Goal: Task Accomplishment & Management: Complete application form

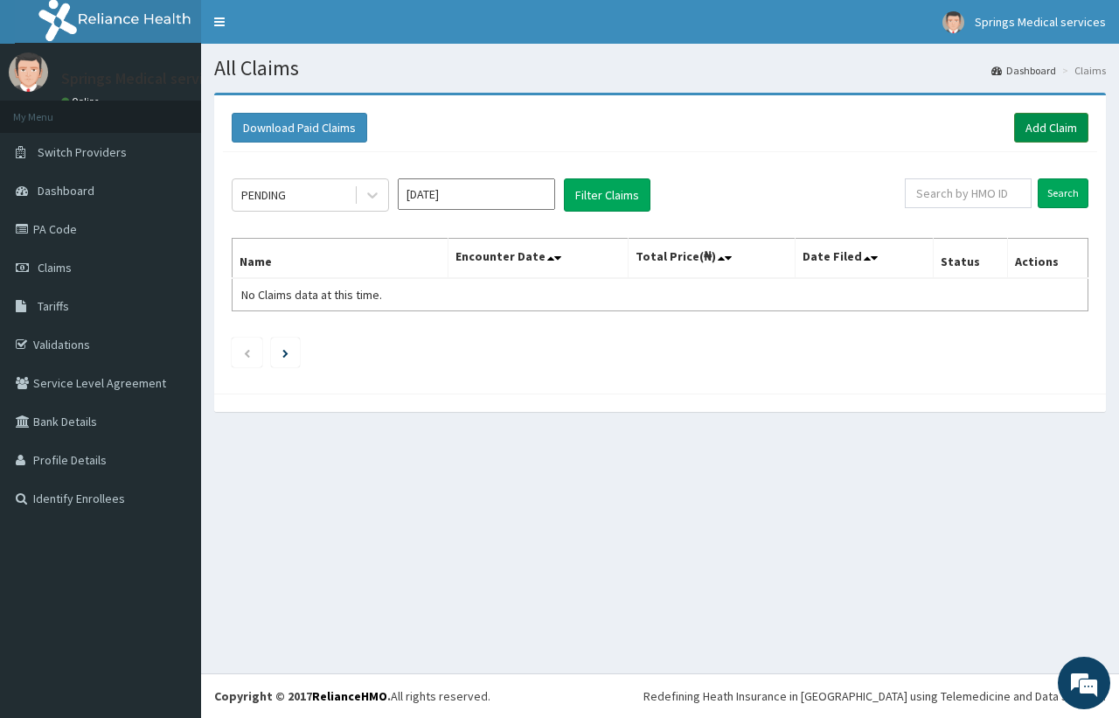
click at [1060, 128] on link "Add Claim" at bounding box center [1052, 128] width 74 height 30
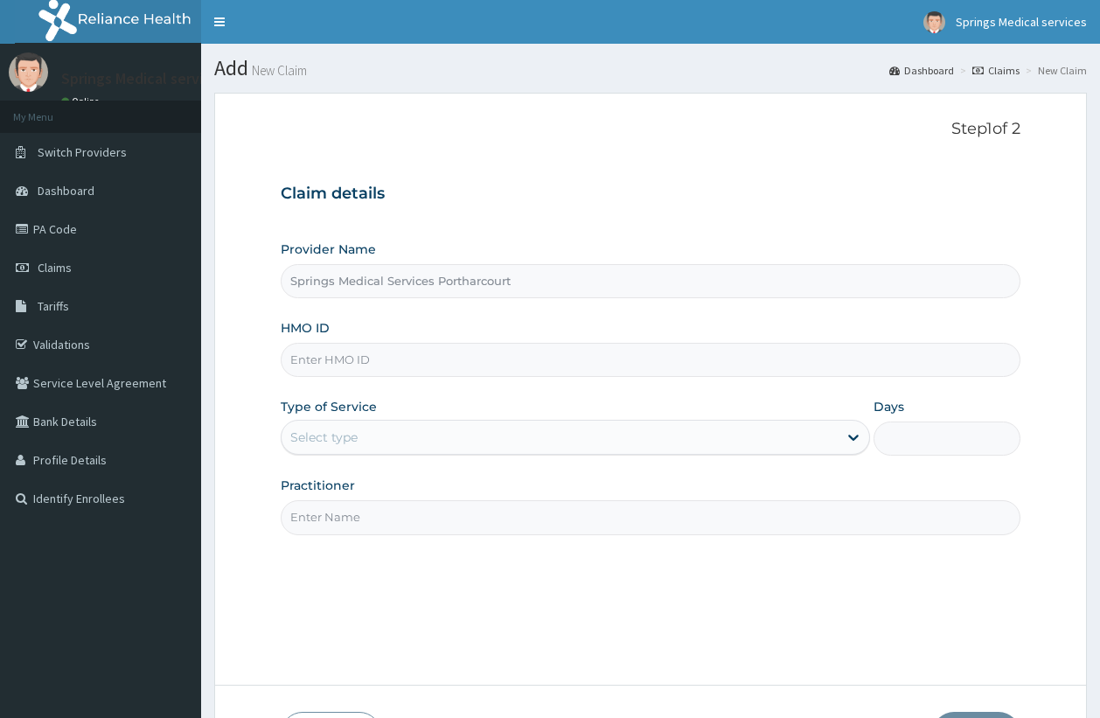
type input "Springs Medical Services Portharcourt"
click at [338, 359] on input "HMO ID" at bounding box center [651, 360] width 741 height 34
type input "[PERSON_NAME]/10010/a"
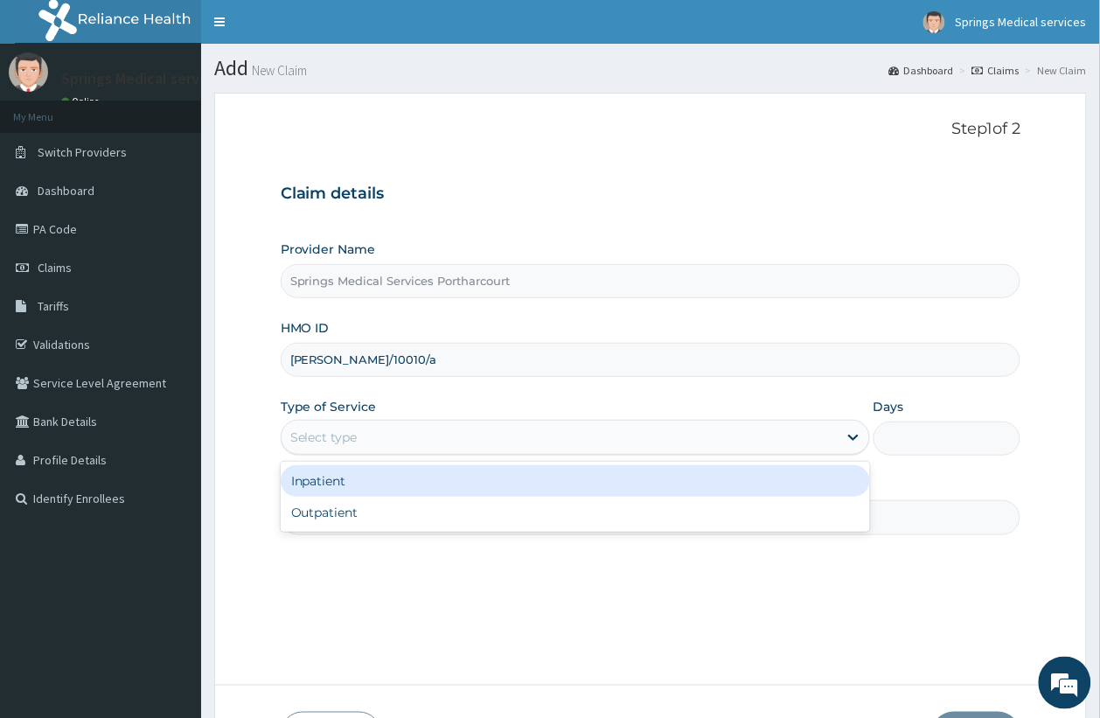
click at [396, 438] on div "Select type" at bounding box center [560, 437] width 556 height 28
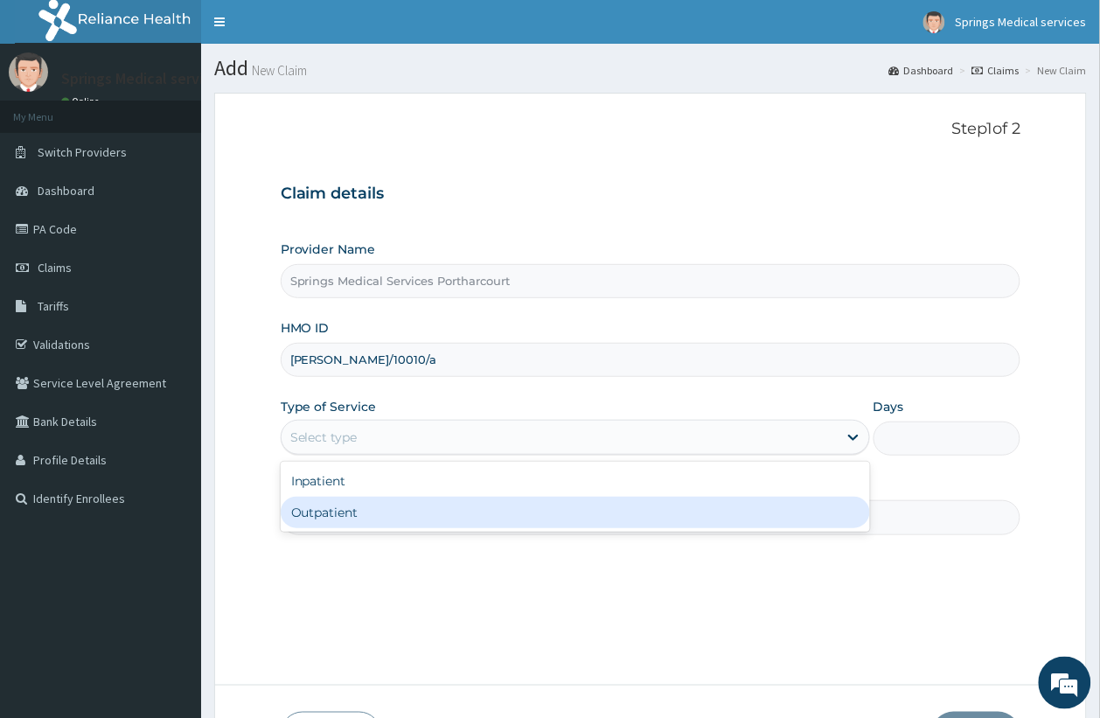
click at [373, 518] on div "Outpatient" at bounding box center [575, 512] width 589 height 31
type input "1"
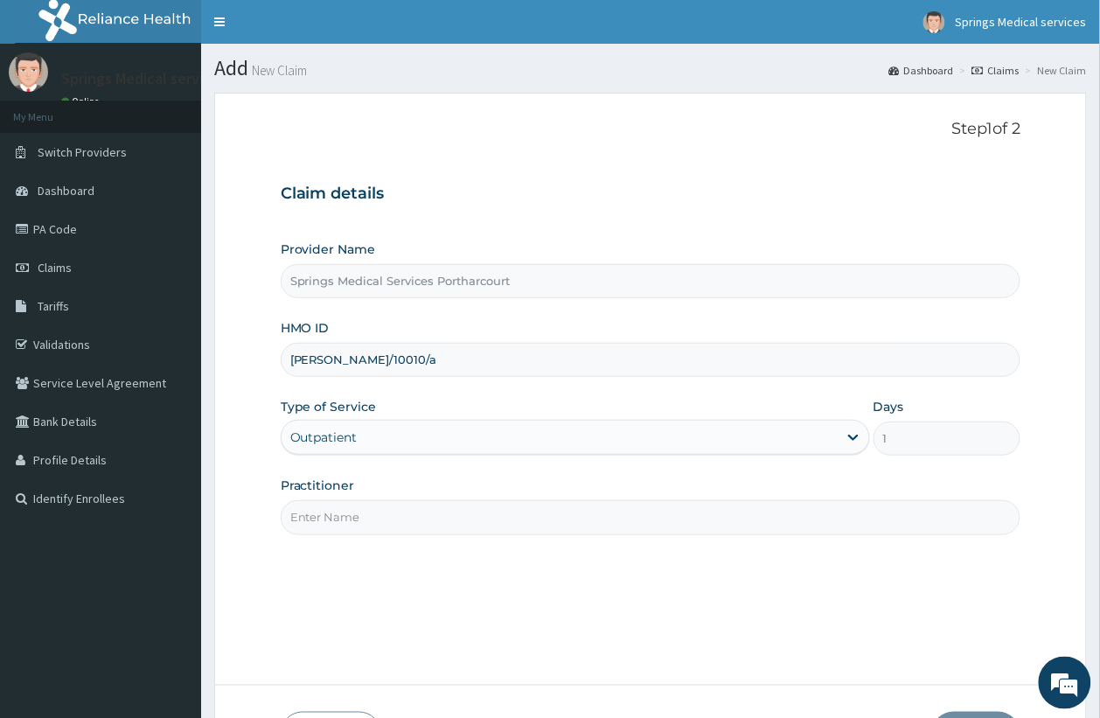
click at [452, 516] on input "Practitioner" at bounding box center [651, 517] width 741 height 34
type input "[PERSON_NAME]"
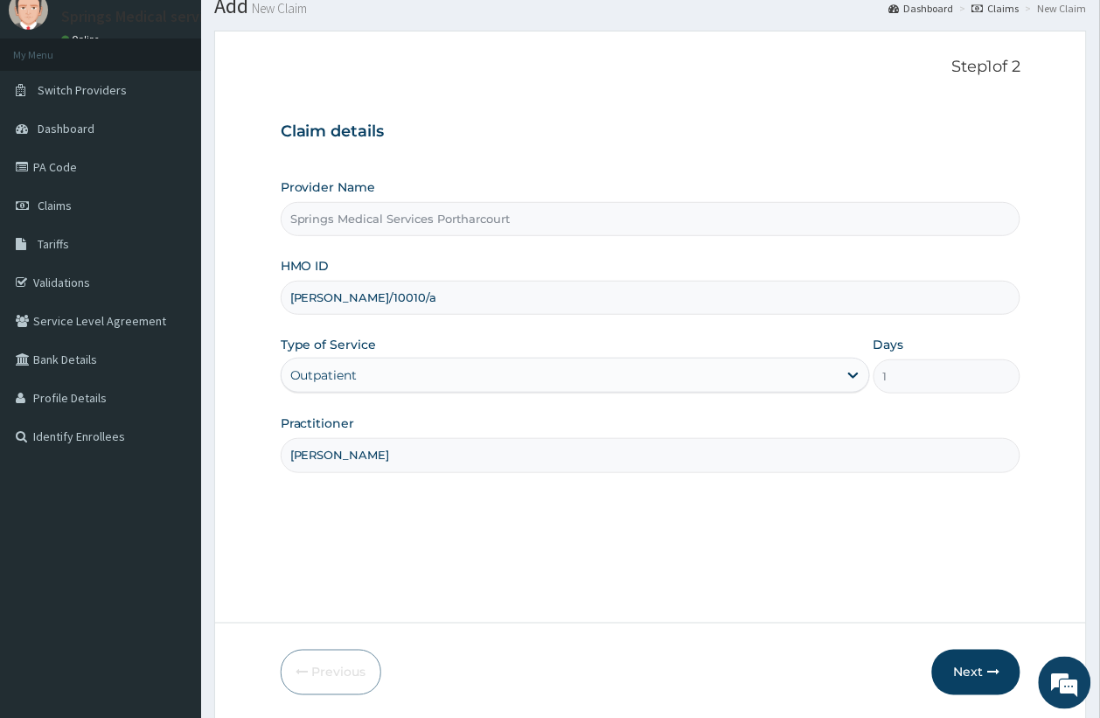
scroll to position [124, 0]
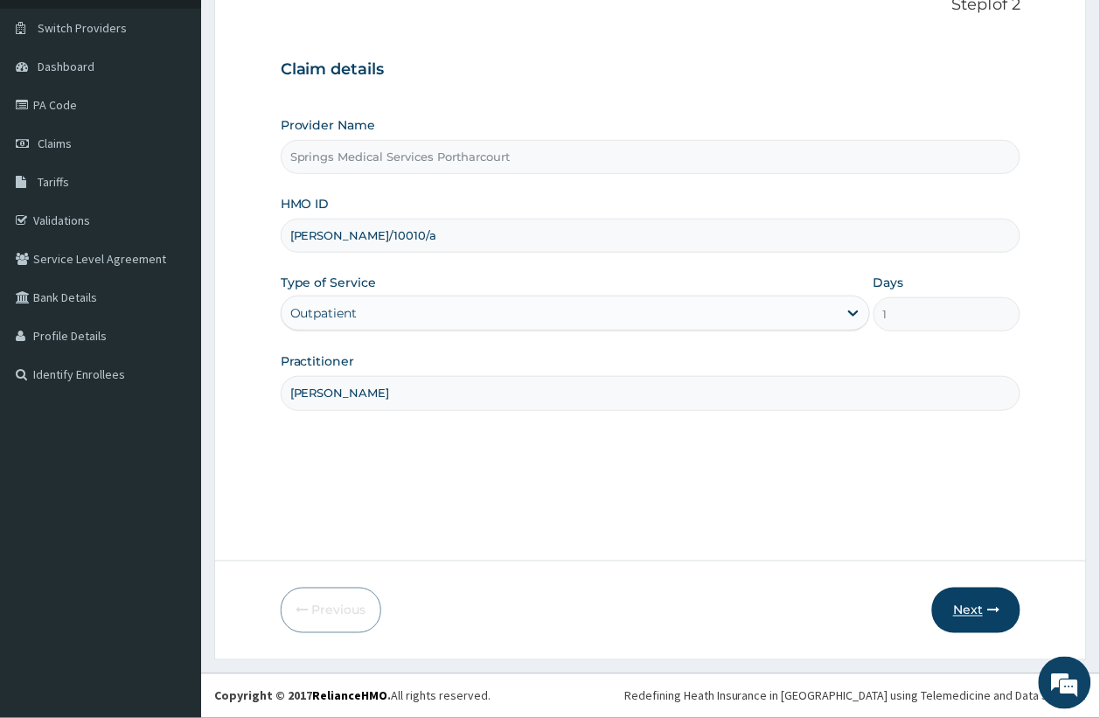
click at [989, 602] on button "Next" at bounding box center [976, 610] width 88 height 45
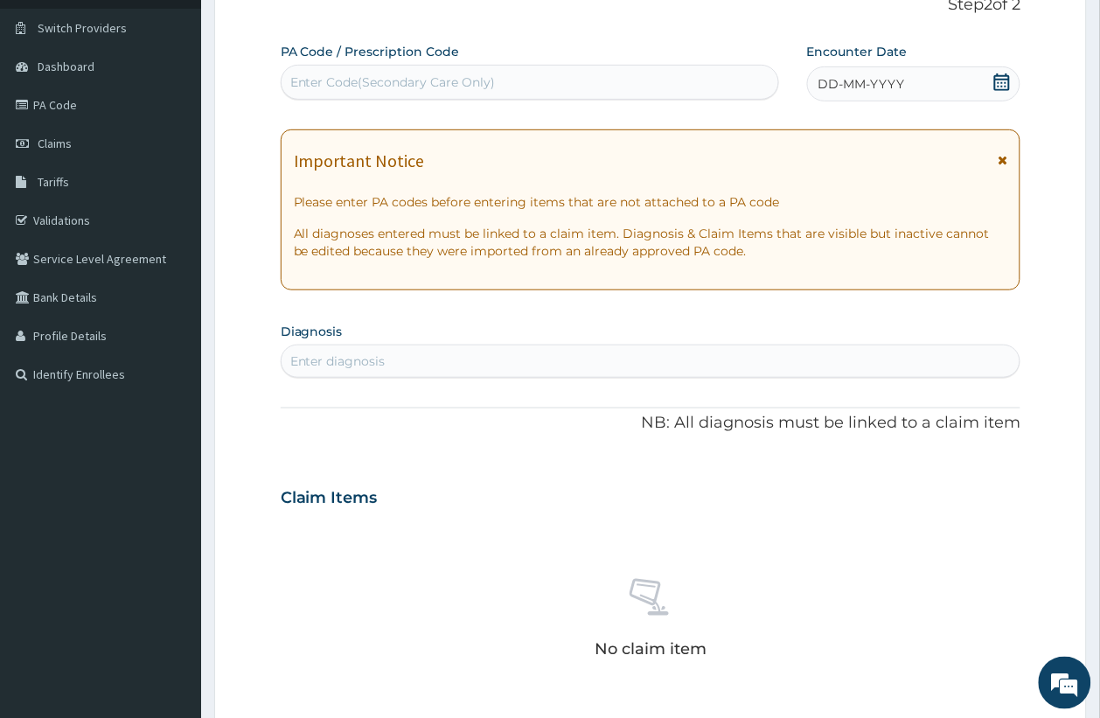
click at [351, 75] on div "Enter Code(Secondary Care Only)" at bounding box center [393, 81] width 206 height 17
paste input "[PERSON_NAME]/10010/A"
click at [326, 127] on div "Please confirm that PA code or Prescription code is correct." at bounding box center [530, 125] width 499 height 31
type input "[PERSON_NAME]/10010/A"
click at [234, 151] on form "Step 2 of 2 PA Code / Prescription Code Use Up and Down to choose options, pres…" at bounding box center [650, 521] width 873 height 1105
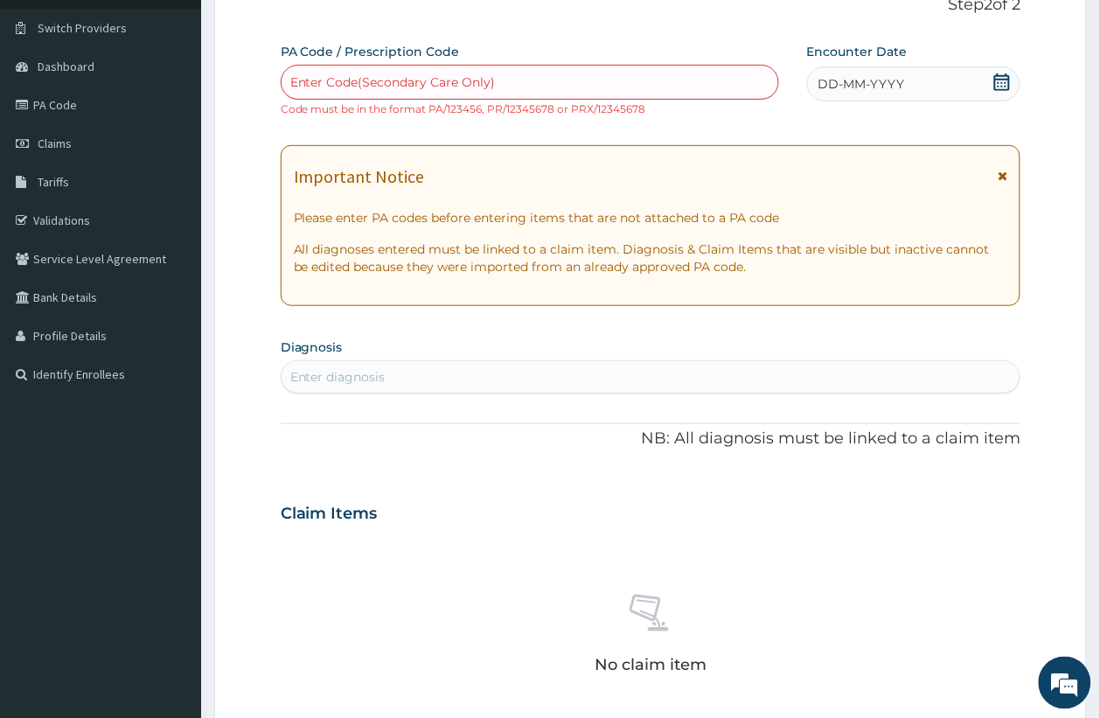
click at [331, 81] on div "Enter Code(Secondary Care Only)" at bounding box center [393, 81] width 206 height 17
paste input "PA/BFE3A3"
type input "PA/BFE3A3"
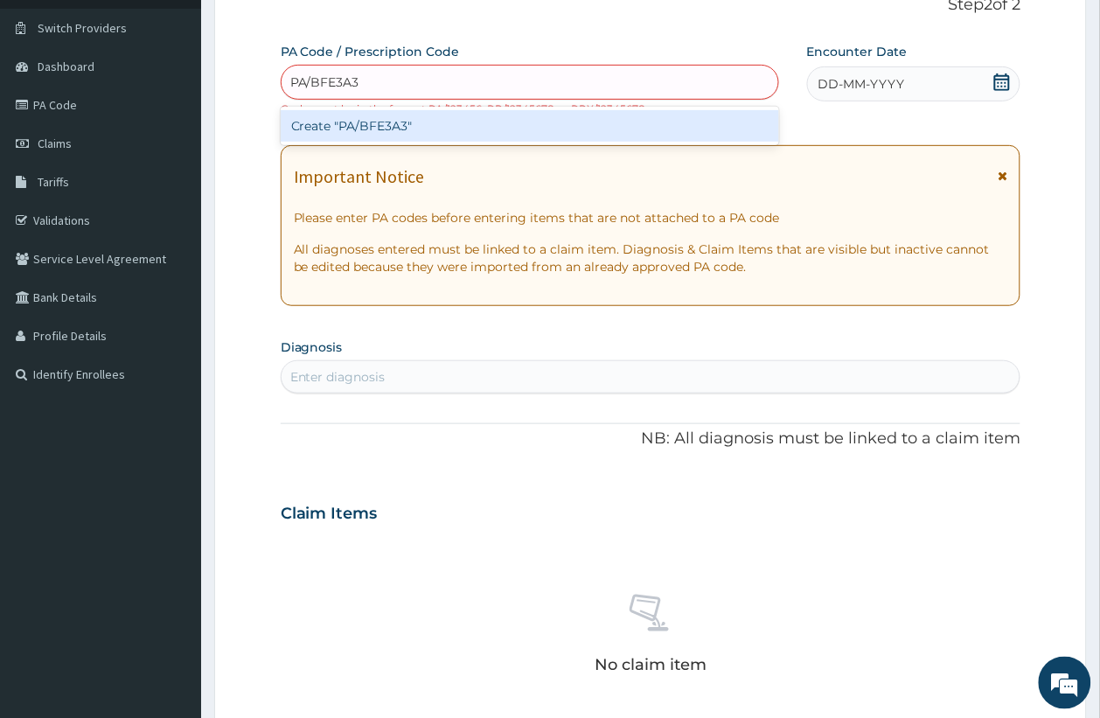
click at [347, 128] on div "Create "PA/BFE3A3"" at bounding box center [530, 125] width 499 height 31
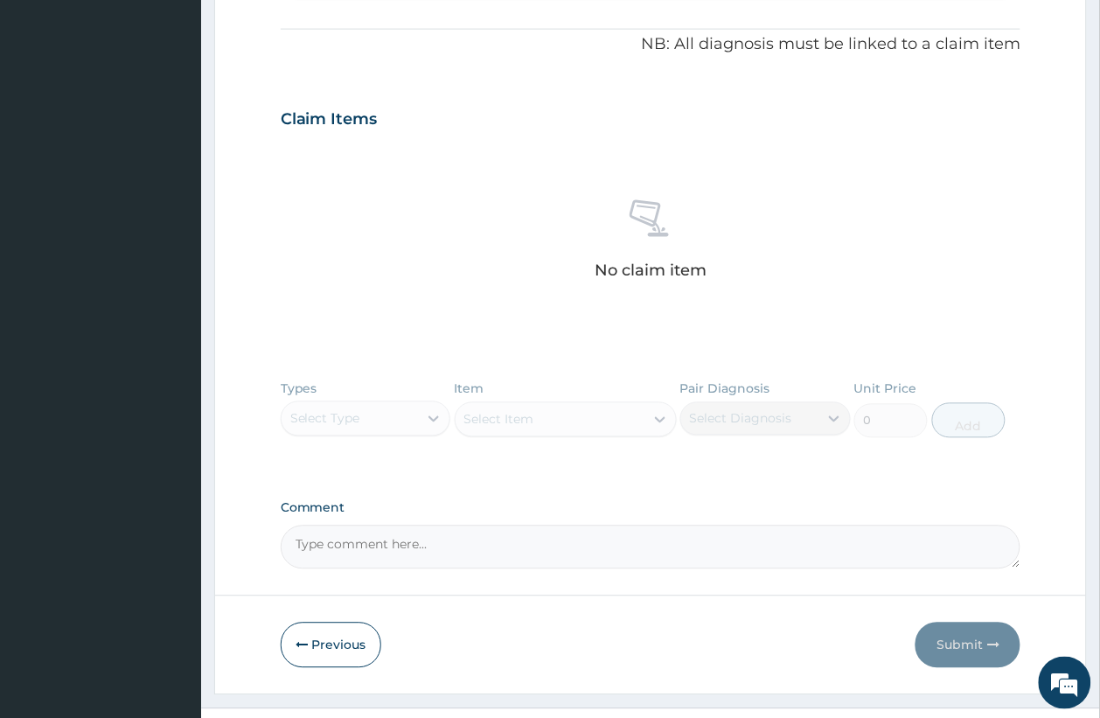
scroll to position [555, 0]
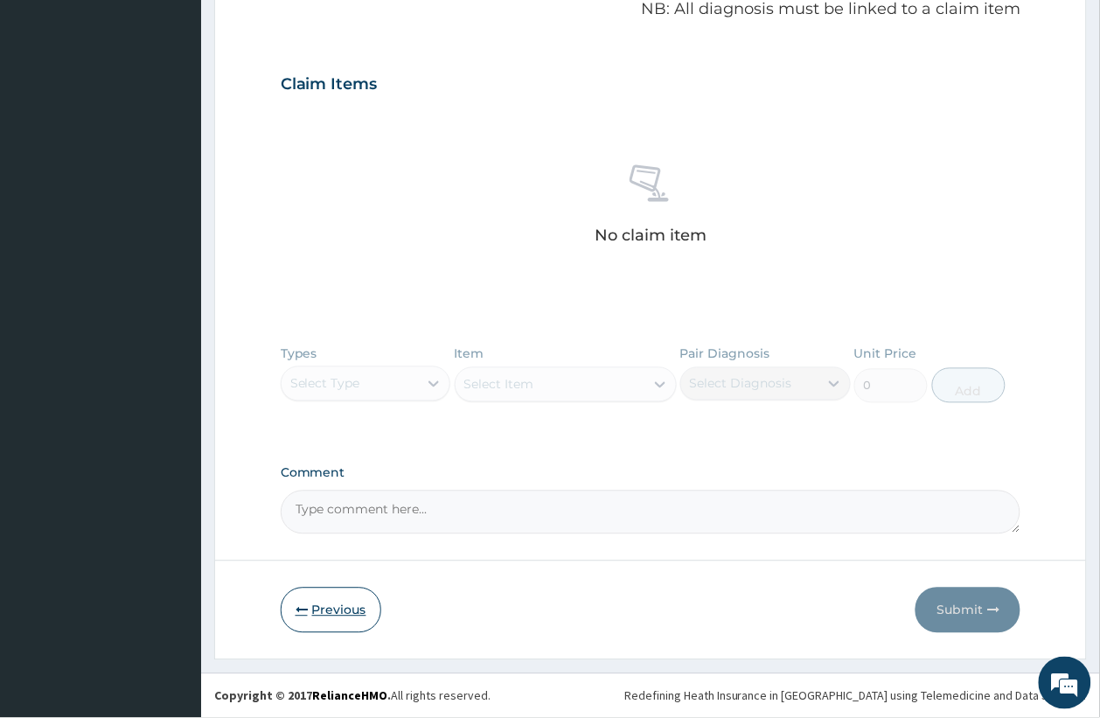
click at [298, 604] on icon "button" at bounding box center [302, 610] width 12 height 12
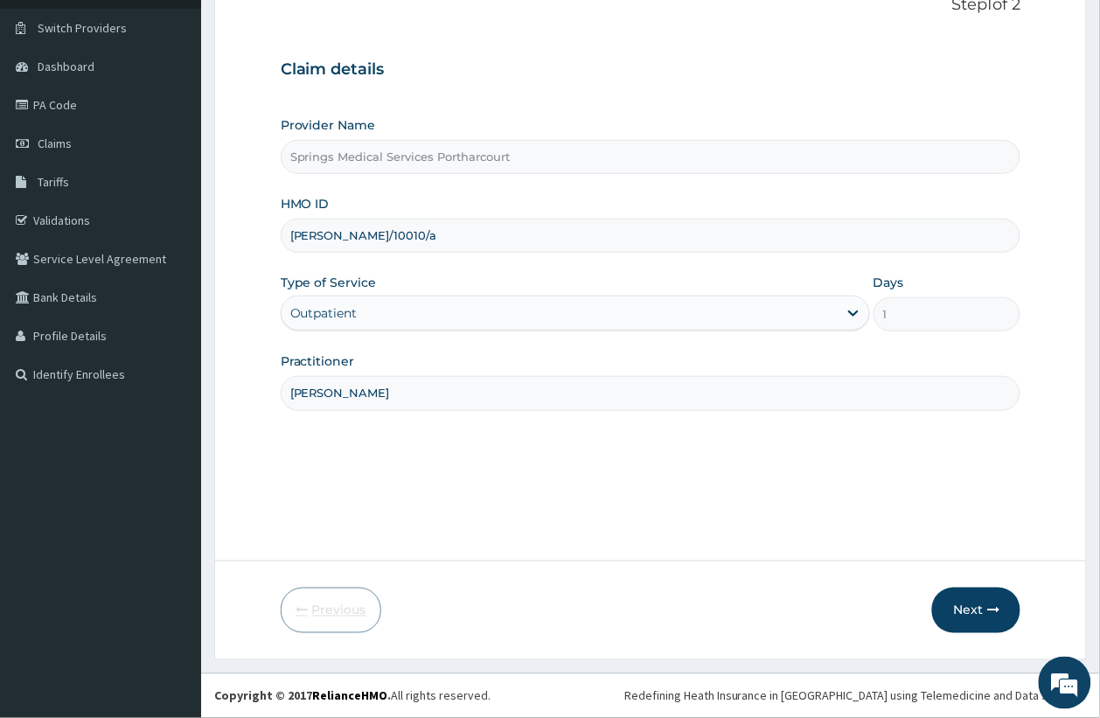
scroll to position [124, 0]
drag, startPoint x: 368, startPoint y: 243, endPoint x: 228, endPoint y: 233, distance: 140.3
click at [228, 233] on form "Step 1 of 2 Claim details Provider Name Springs Medical Services Portharcourt H…" at bounding box center [650, 315] width 873 height 692
type input "TIP/10031/A"
click at [978, 603] on button "Next" at bounding box center [976, 610] width 88 height 45
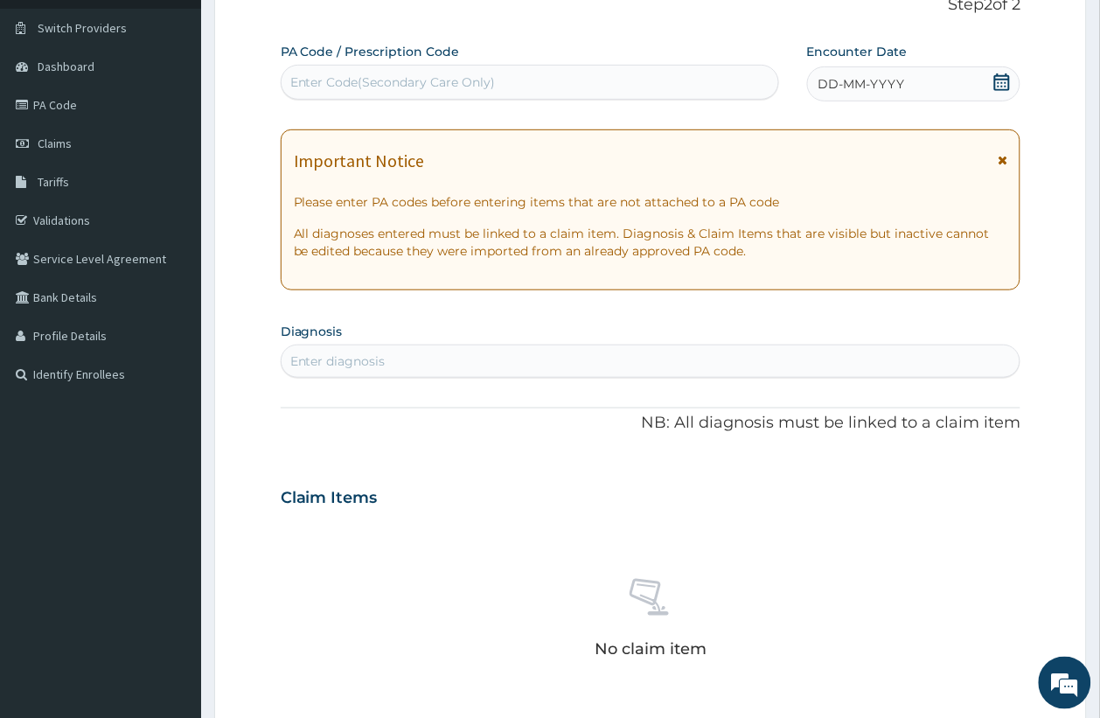
click at [381, 75] on div "Enter Code(Secondary Care Only)" at bounding box center [393, 81] width 206 height 17
paste input "PA/E648CF"
type input "PA/E648CF"
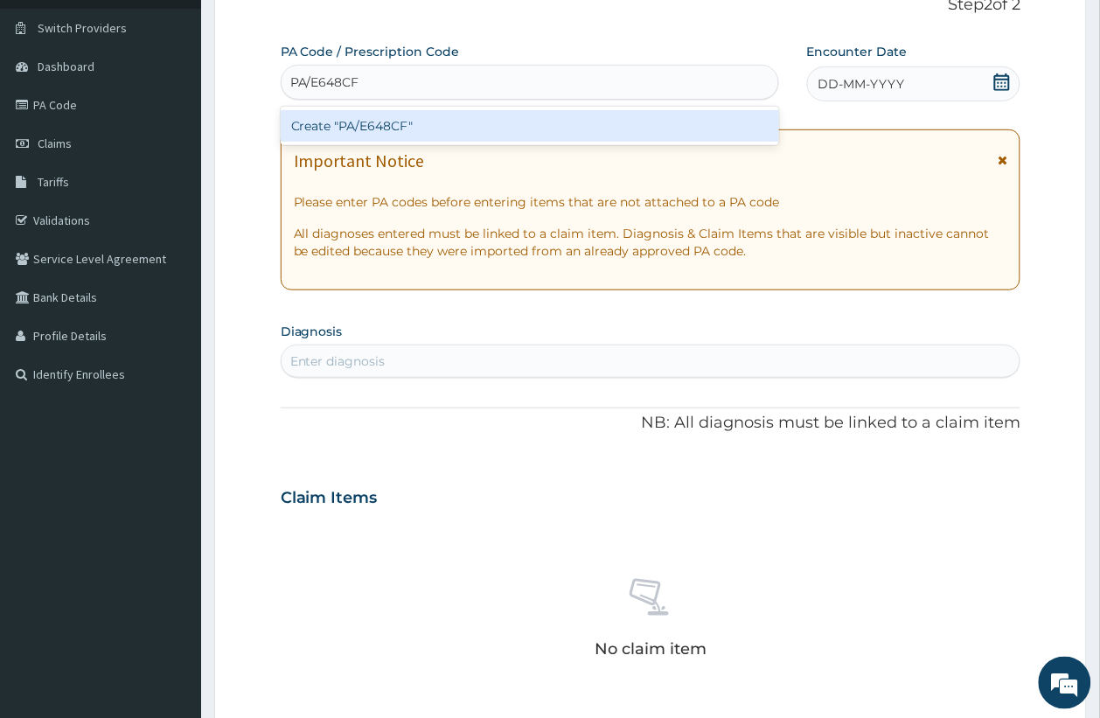
click at [417, 115] on div "Create "PA/E648CF"" at bounding box center [530, 125] width 499 height 31
